Goal: Task Accomplishment & Management: Manage account settings

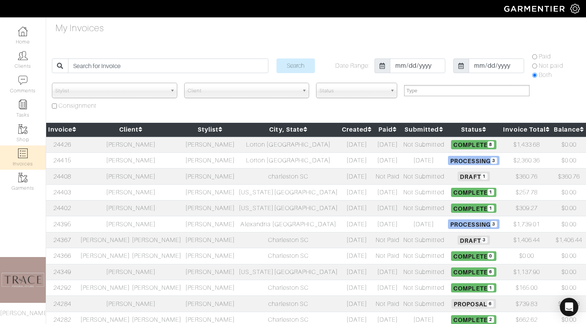
select select
click at [183, 178] on td "[PERSON_NAME]" at bounding box center [209, 176] width 53 height 16
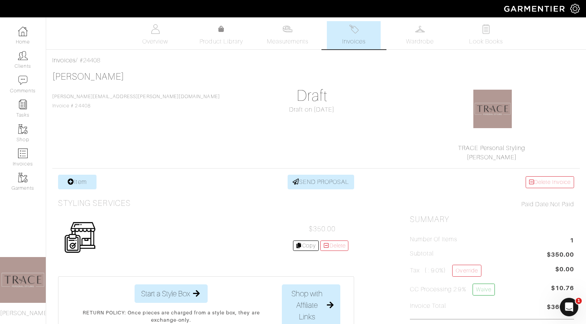
click at [88, 201] on h3 "Styling Services" at bounding box center [94, 203] width 73 height 10
click at [83, 249] on img at bounding box center [80, 237] width 32 height 32
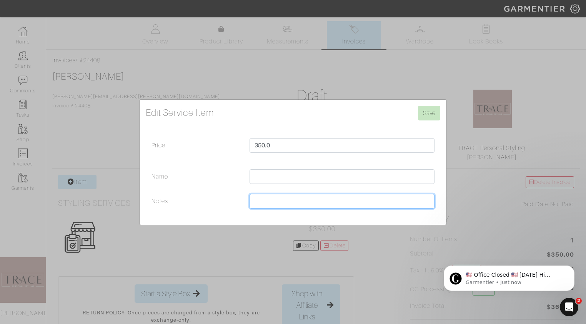
click at [277, 200] on input "Notes" at bounding box center [341, 201] width 185 height 15
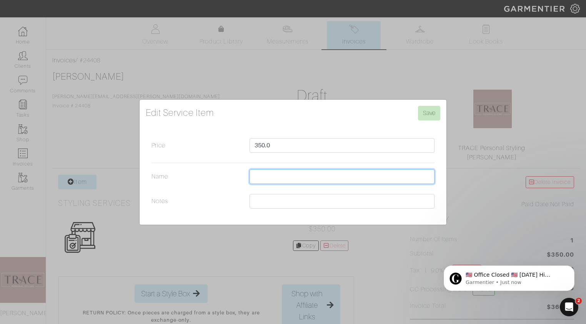
click at [277, 176] on input "Name" at bounding box center [341, 176] width 185 height 15
type input "t"
type input "Style sessions in july/aug"
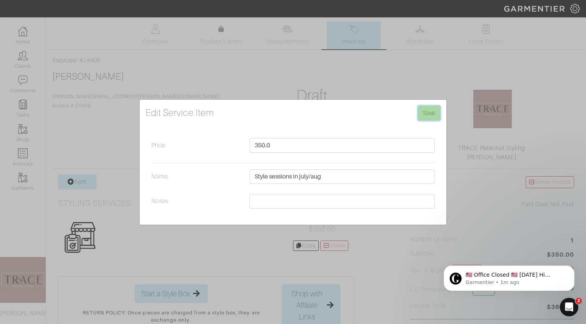
click at [432, 113] on input "Save" at bounding box center [429, 113] width 22 height 15
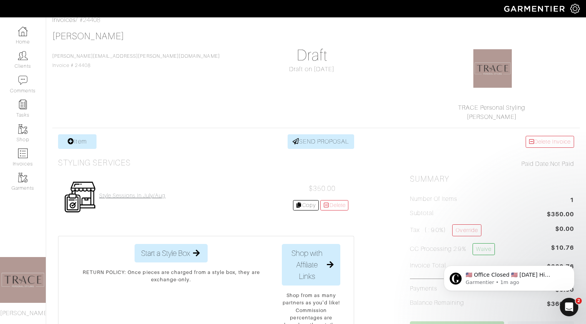
click at [151, 196] on h4 "Style sessions in july/aug" at bounding box center [132, 195] width 66 height 7
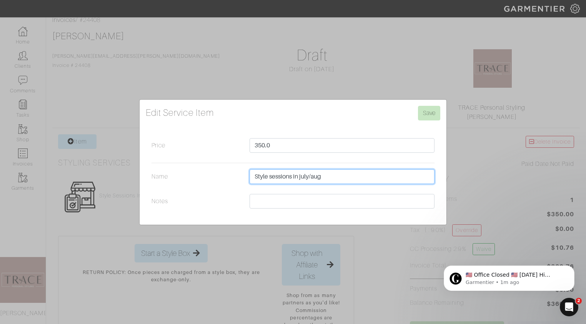
click at [311, 178] on input "Style sessions in july/aug" at bounding box center [341, 176] width 185 height 15
click at [319, 178] on input "Style sessions in july & aug" at bounding box center [341, 176] width 185 height 15
type input "Style sessions in july & Aug"
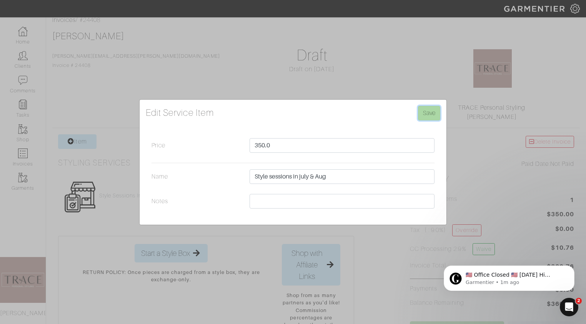
click at [436, 115] on input "Save" at bounding box center [429, 113] width 22 height 15
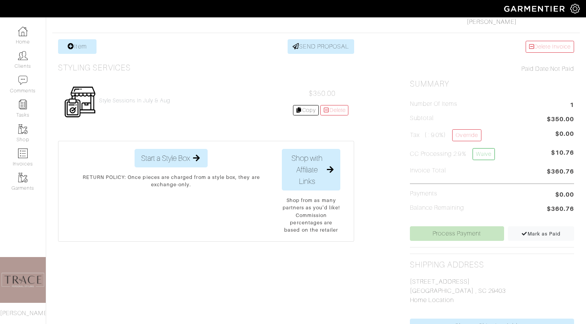
scroll to position [128, 0]
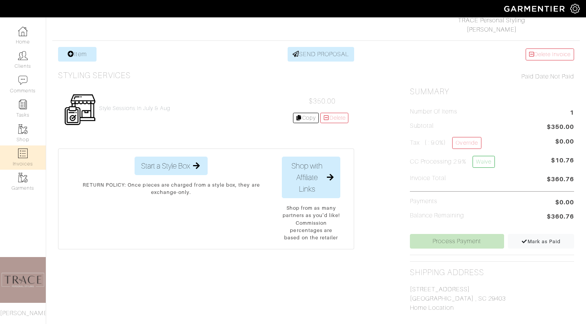
click at [27, 157] on img at bounding box center [23, 153] width 10 height 10
select select
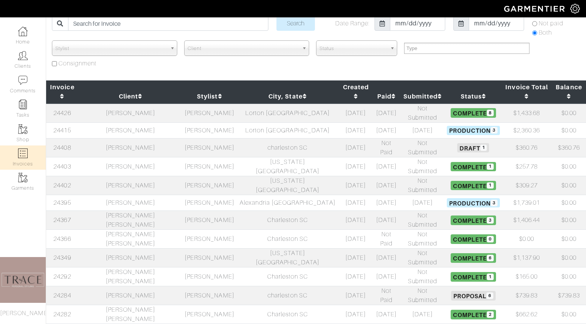
scroll to position [41, 0]
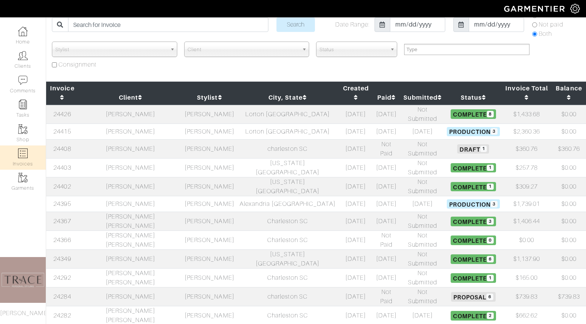
click at [143, 139] on td "catherine Lacour" at bounding box center [130, 148] width 104 height 19
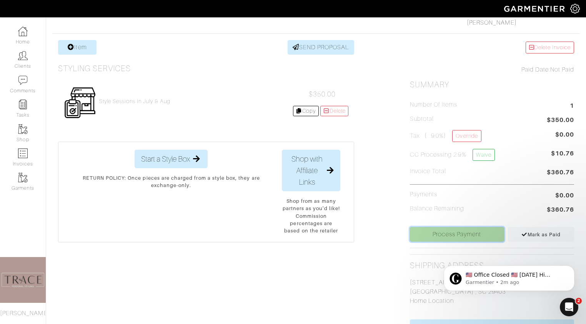
click at [478, 236] on link "Process Payment" at bounding box center [457, 234] width 94 height 15
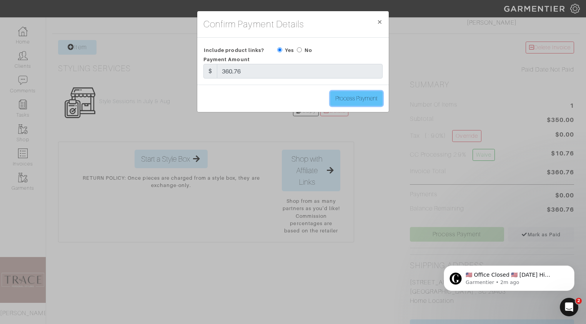
click at [368, 96] on input "Process Payment" at bounding box center [356, 98] width 52 height 15
type input "Process Payment"
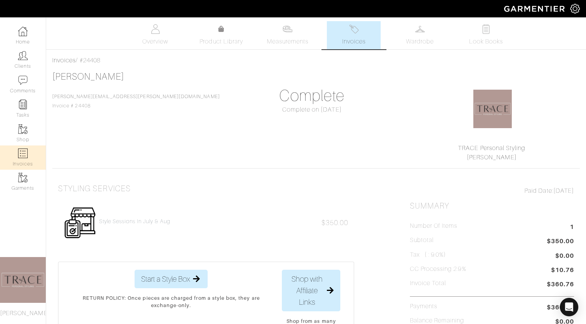
click at [25, 157] on img at bounding box center [23, 153] width 10 height 10
select select
